Goal: Information Seeking & Learning: Learn about a topic

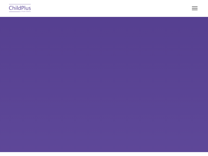
select select "MEDIUM"
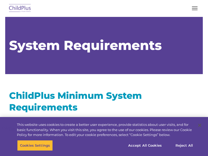
select select "MEDIUM"
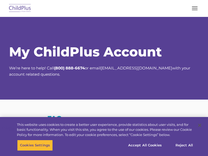
select select "MEDIUM"
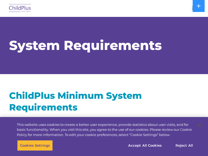
select select "MEDIUM"
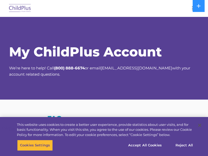
select select "MEDIUM"
